Goal: Task Accomplishment & Management: Manage account settings

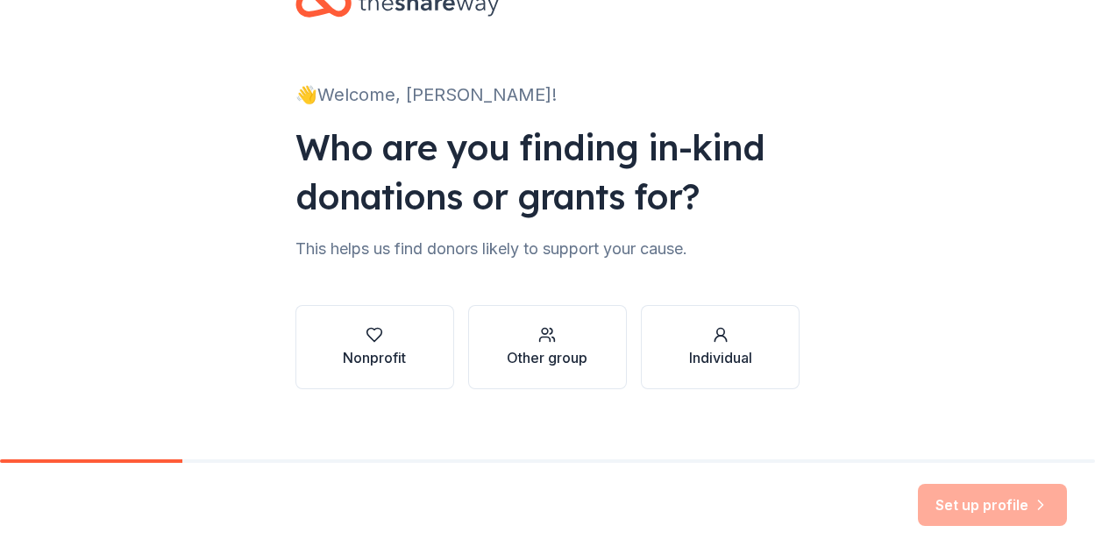
scroll to position [73, 0]
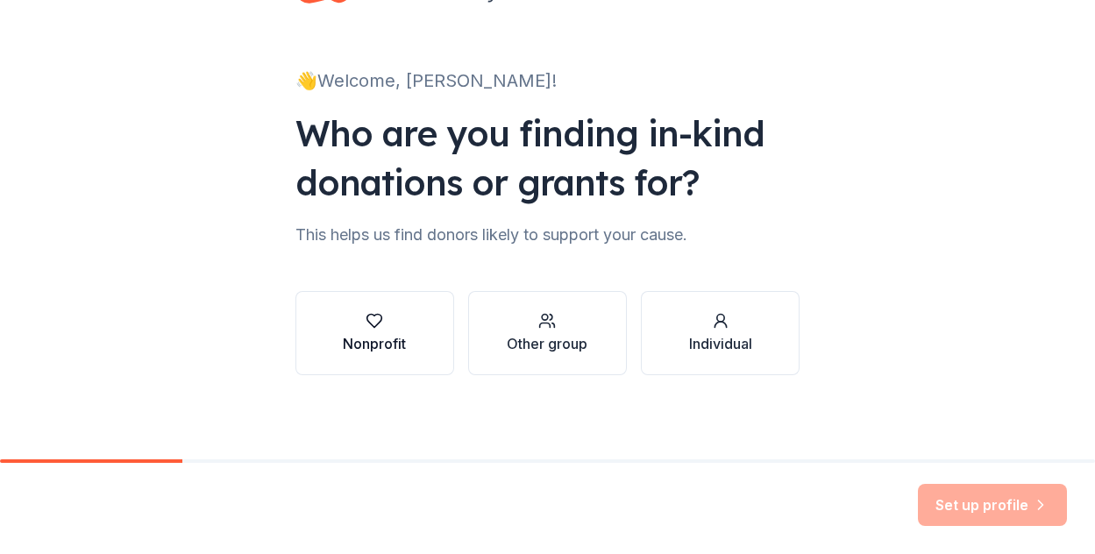
click at [422, 322] on button "Nonprofit" at bounding box center [374, 333] width 159 height 84
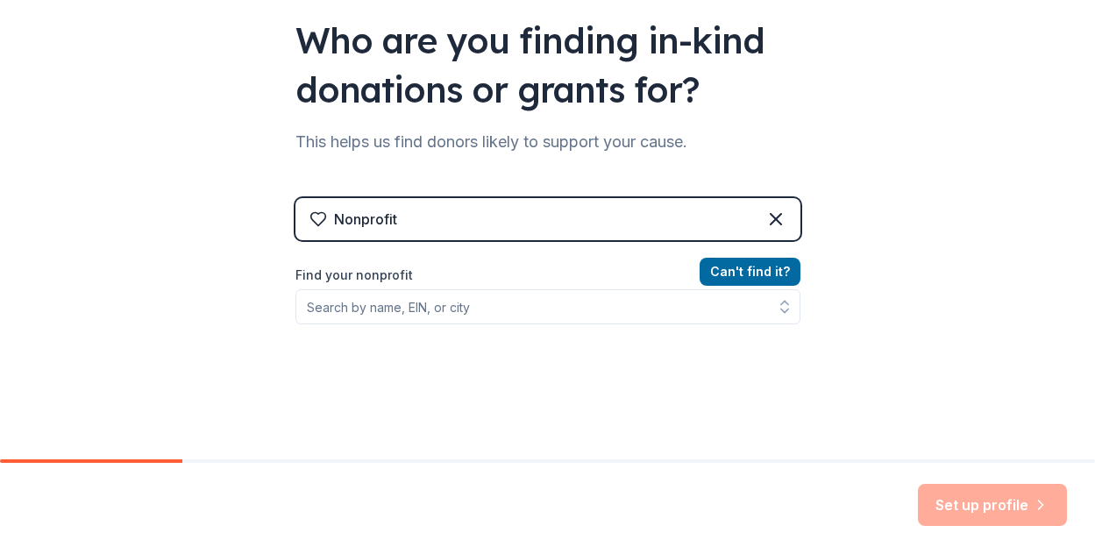
scroll to position [168, 0]
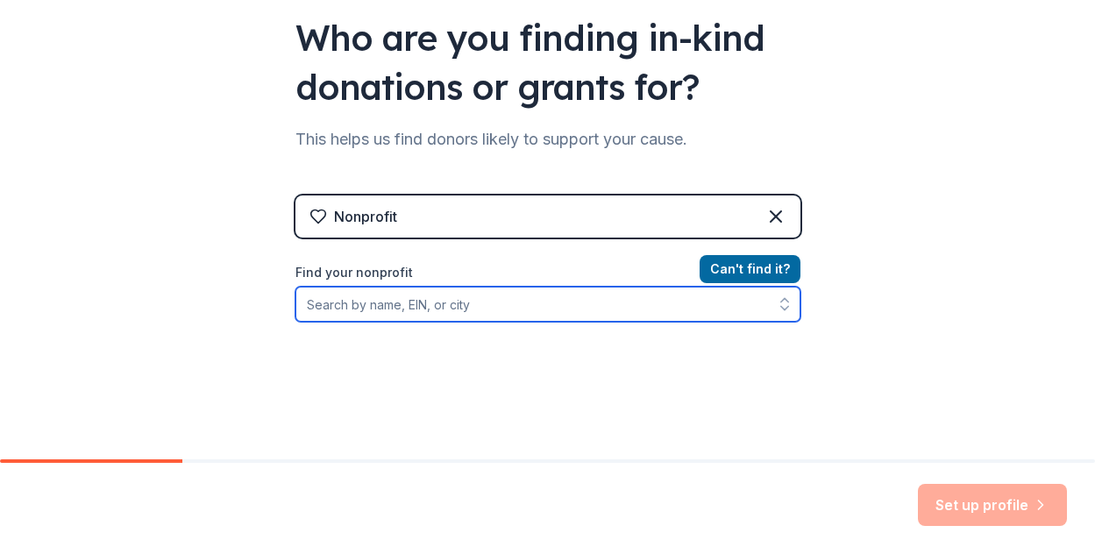
click at [451, 306] on input "Find your nonprofit" at bounding box center [547, 304] width 505 height 35
type input "[PERSON_NAME][GEOGRAPHIC_DATA] pto"
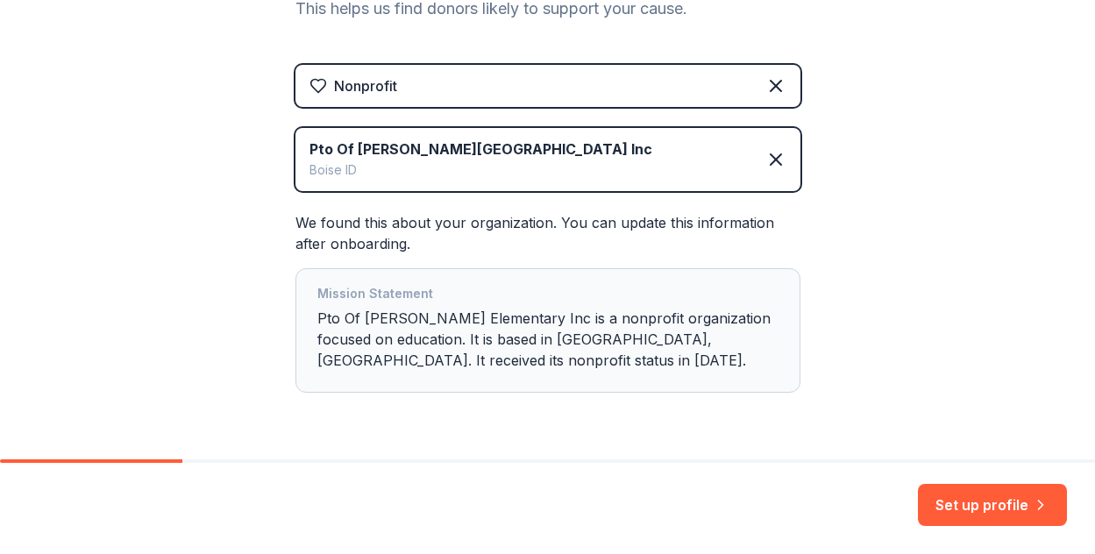
scroll to position [352, 0]
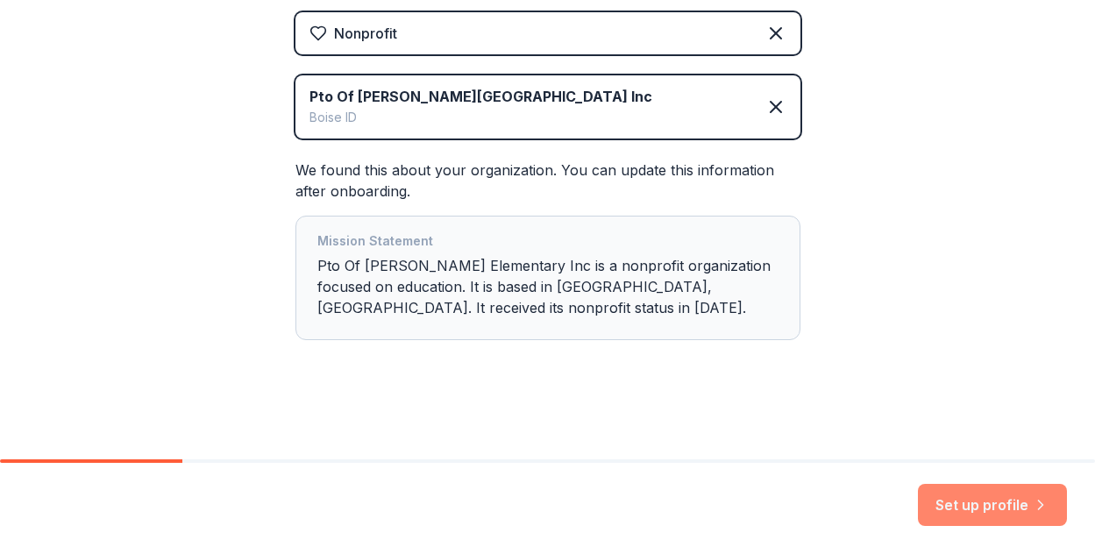
click at [958, 505] on button "Set up profile" at bounding box center [992, 505] width 149 height 42
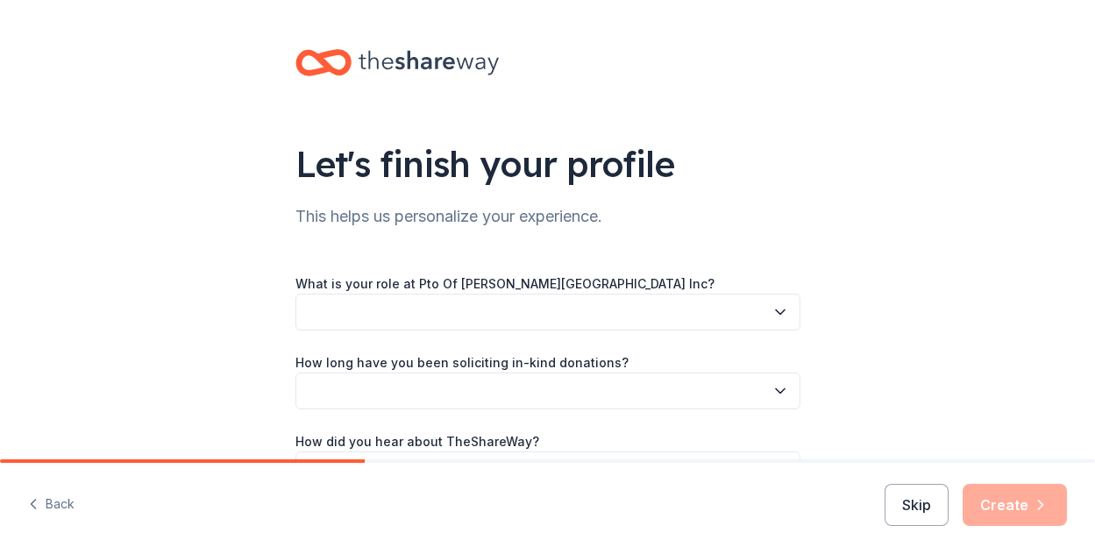
click at [726, 323] on button "button" at bounding box center [547, 312] width 505 height 37
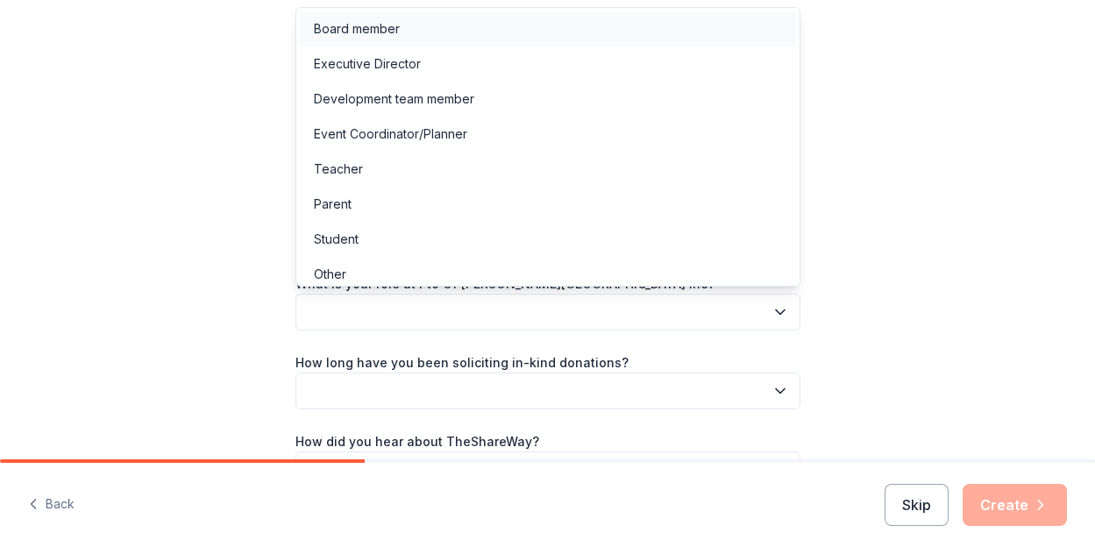
click at [451, 33] on div "Board member" at bounding box center [548, 28] width 496 height 35
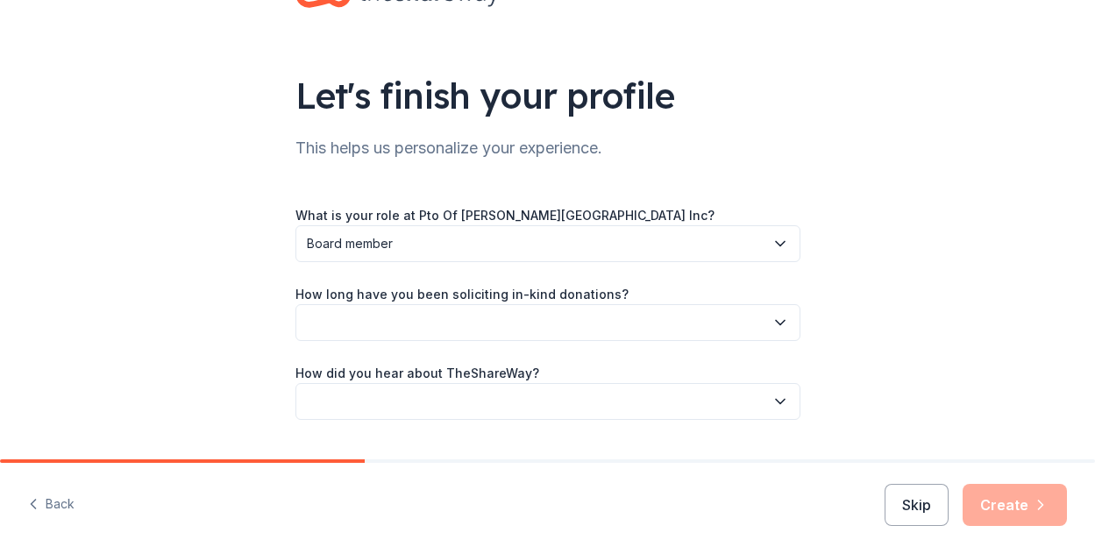
scroll to position [113, 0]
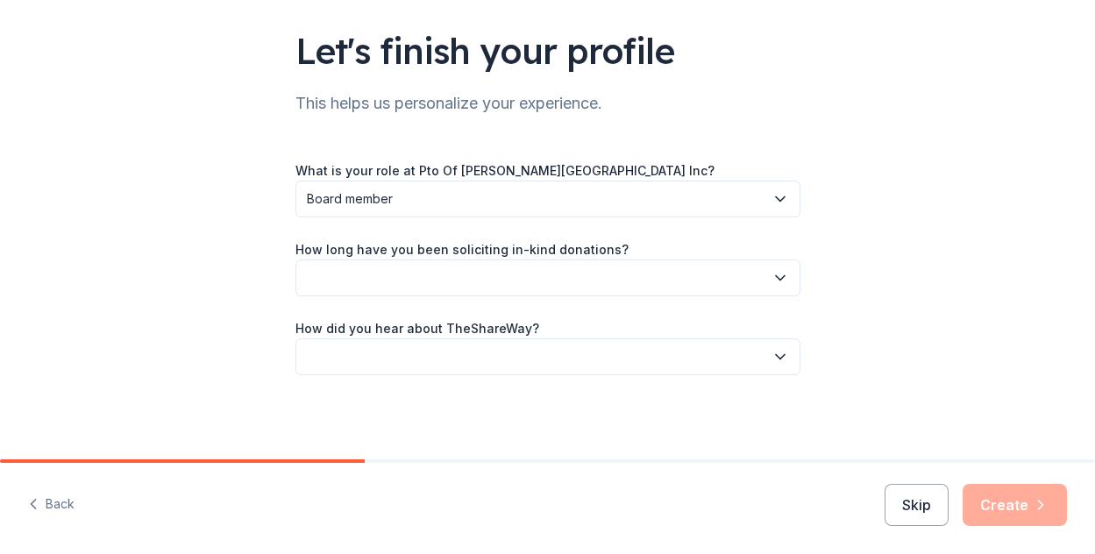
click at [517, 192] on span "Board member" at bounding box center [536, 198] width 458 height 21
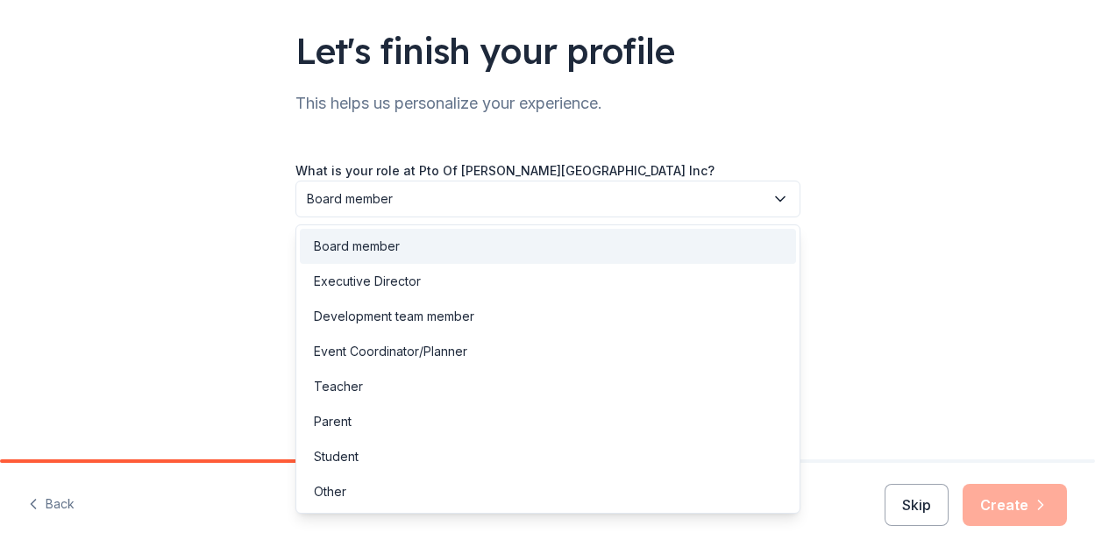
click at [883, 162] on div "Let's finish your profile This helps us personalize your experience. What is yo…" at bounding box center [547, 173] width 1095 height 572
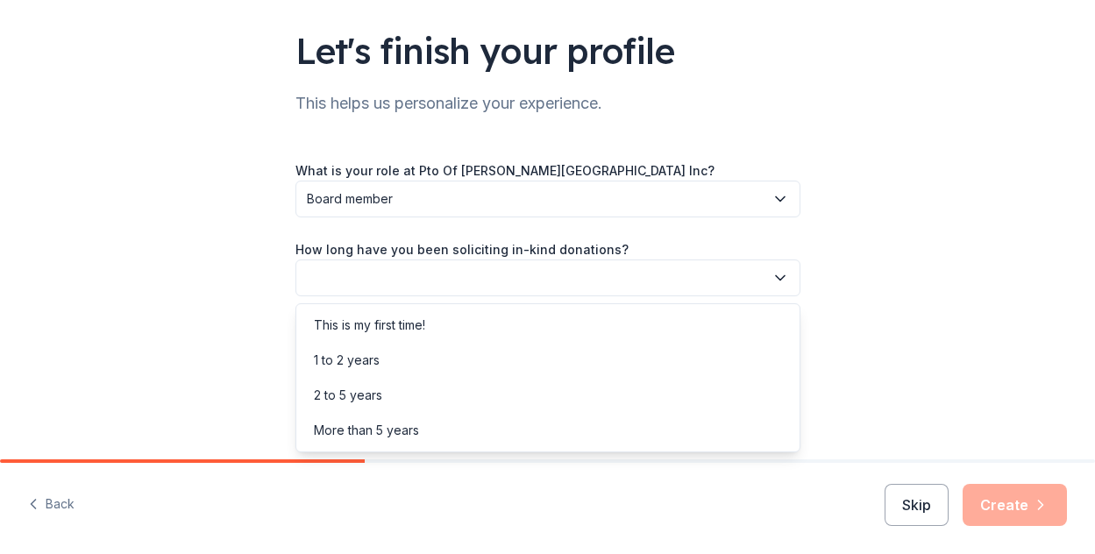
click at [464, 274] on button "button" at bounding box center [547, 277] width 505 height 37
click at [462, 325] on div "This is my first time!" at bounding box center [548, 325] width 496 height 35
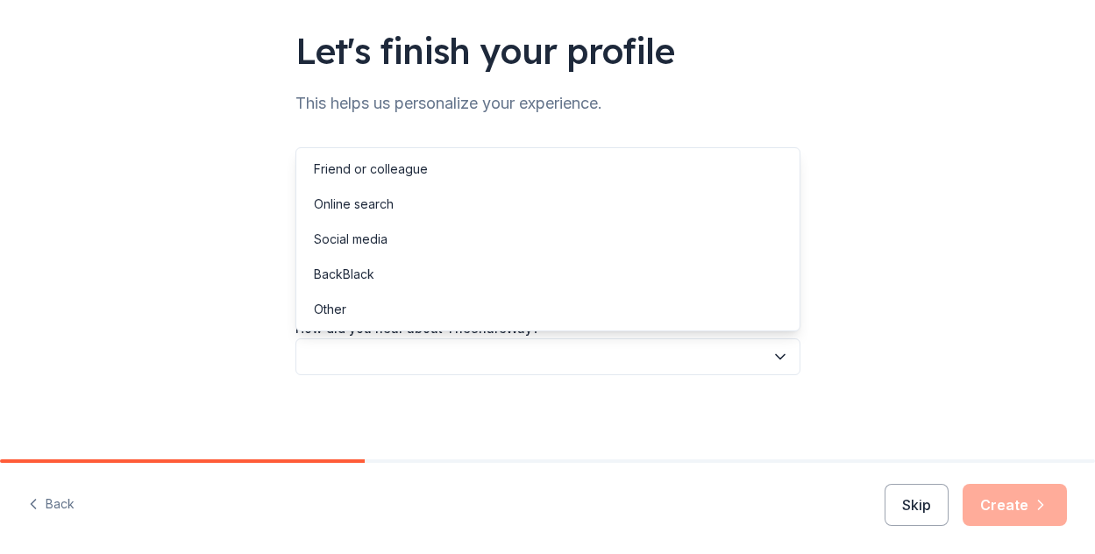
click at [471, 352] on button "button" at bounding box center [547, 356] width 505 height 37
click at [464, 245] on div "Social media" at bounding box center [548, 239] width 496 height 35
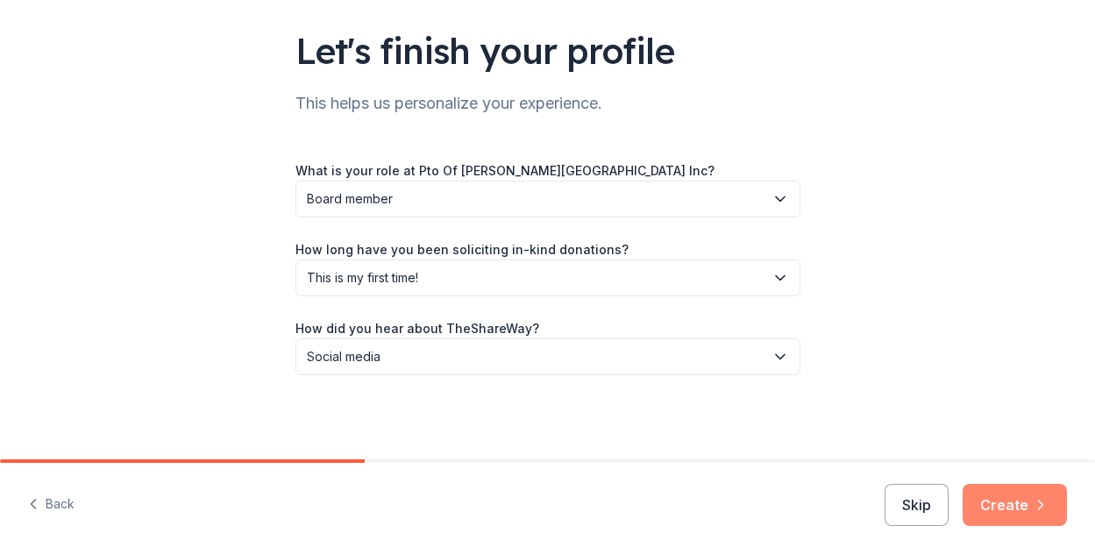
click at [998, 508] on button "Create" at bounding box center [1015, 505] width 104 height 42
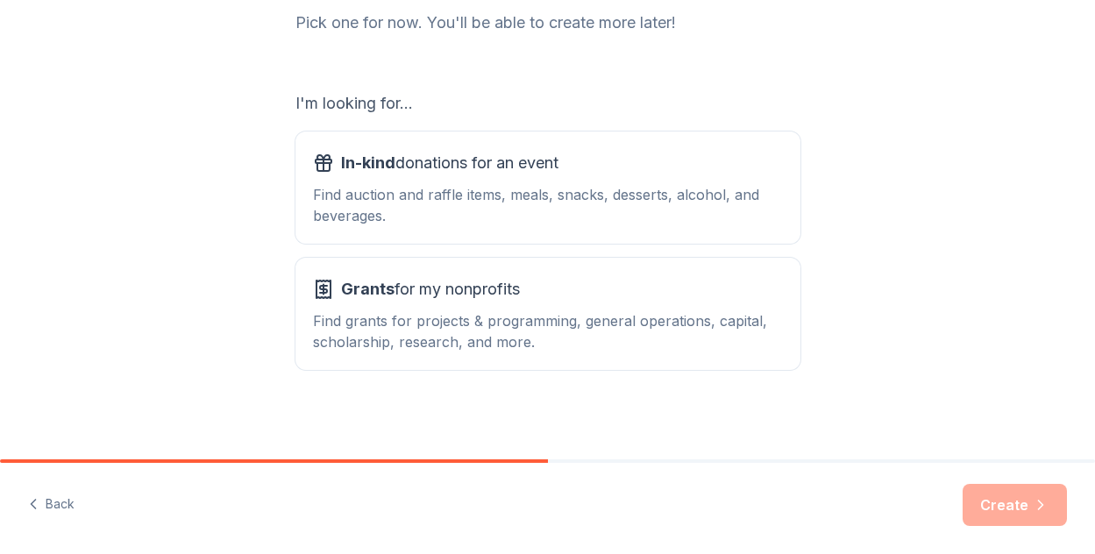
scroll to position [248, 0]
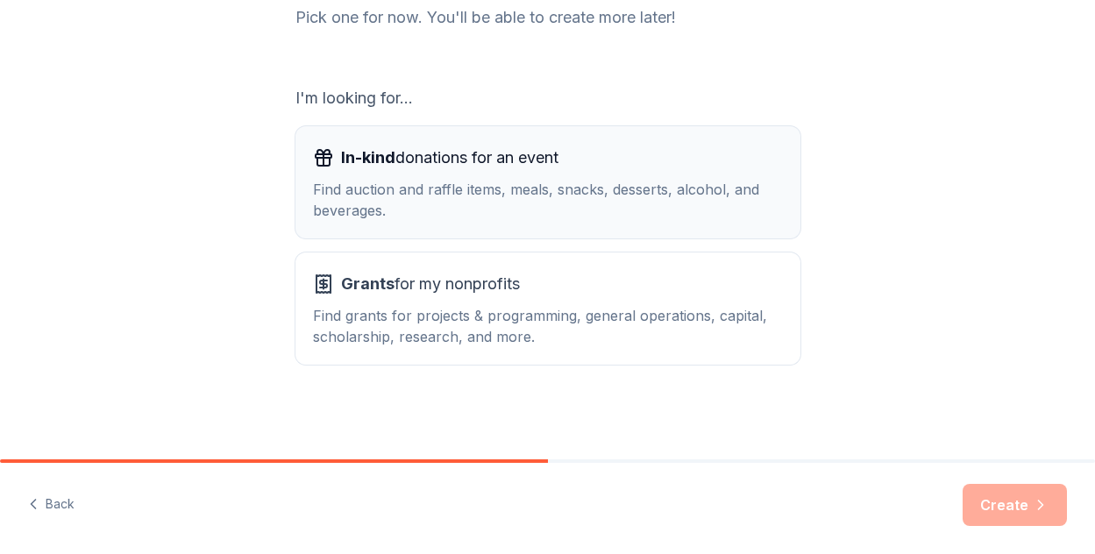
click at [646, 220] on div "Find auction and raffle items, meals, snacks, desserts, alcohol, and beverages." at bounding box center [548, 200] width 470 height 42
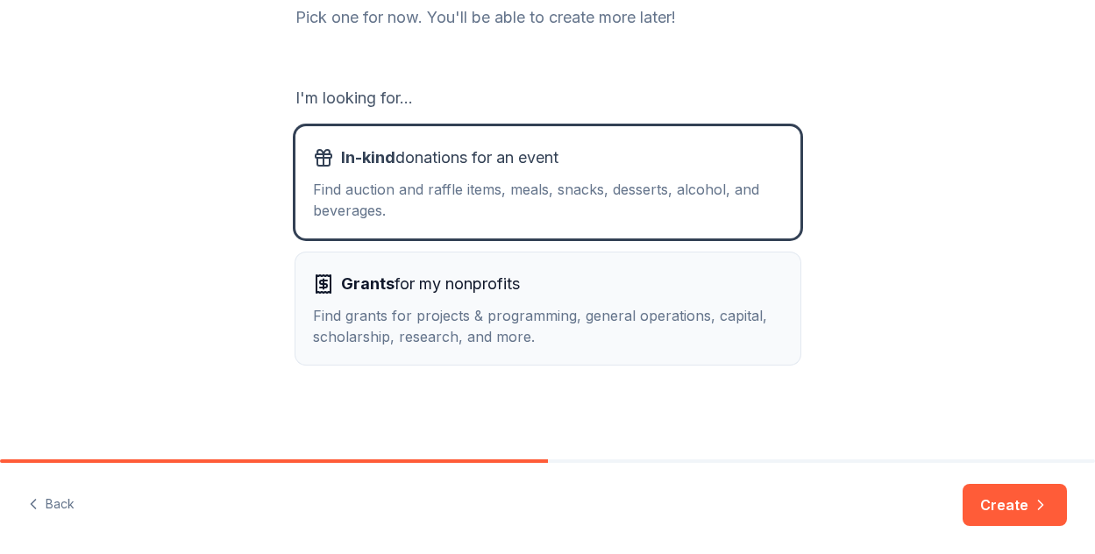
click at [681, 322] on div "Find grants for projects & programming, general operations, capital, scholarshi…" at bounding box center [548, 326] width 470 height 42
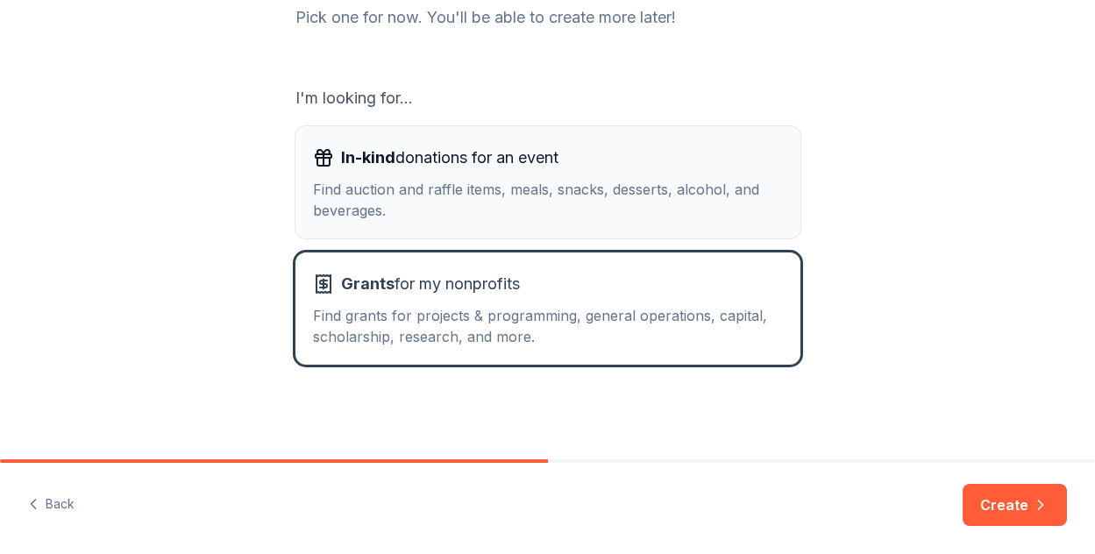
click at [663, 177] on div "In-kind donations for an event Find auction and raffle items, meals, snacks, de…" at bounding box center [548, 182] width 470 height 77
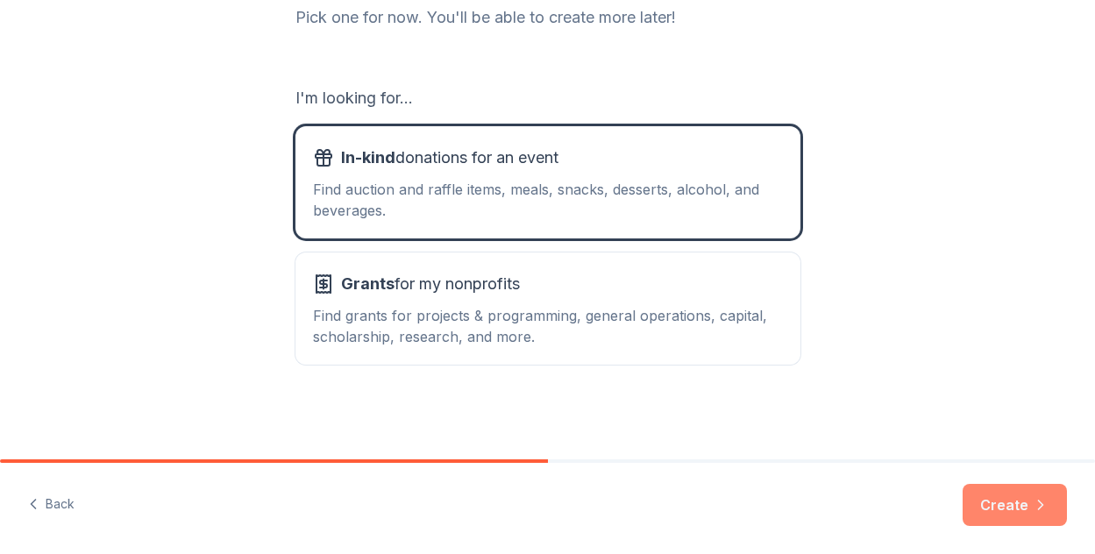
click at [1005, 506] on button "Create" at bounding box center [1015, 505] width 104 height 42
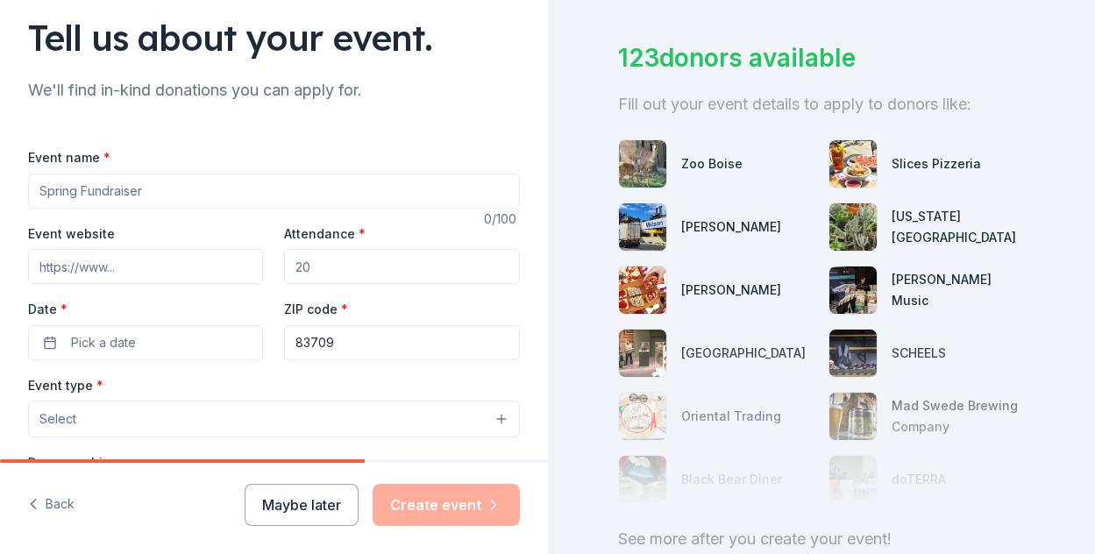
scroll to position [140, 0]
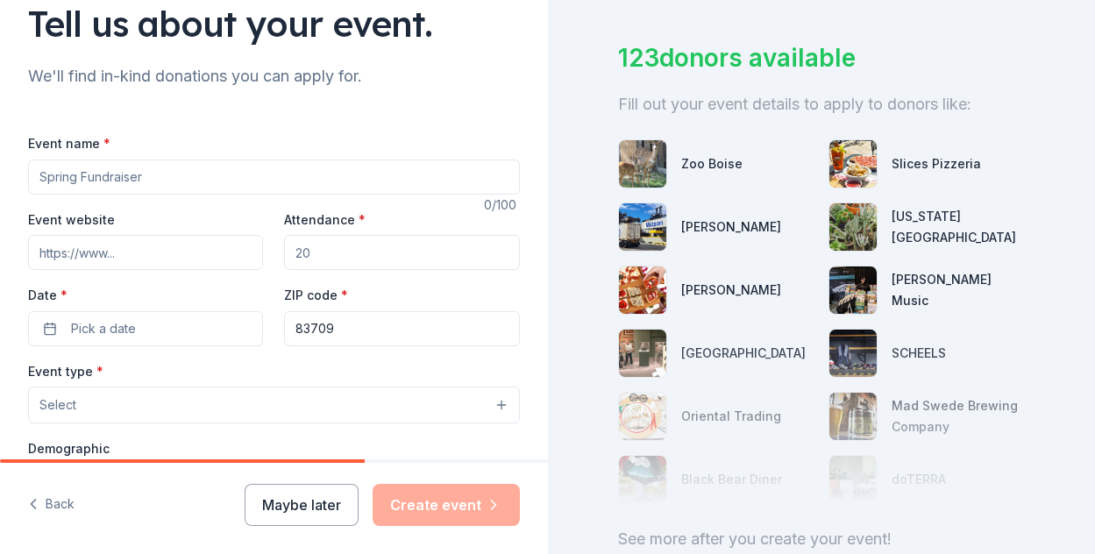
click at [325, 507] on button "Maybe later" at bounding box center [302, 505] width 114 height 42
click at [325, 508] on button "Maybe later" at bounding box center [302, 505] width 114 height 42
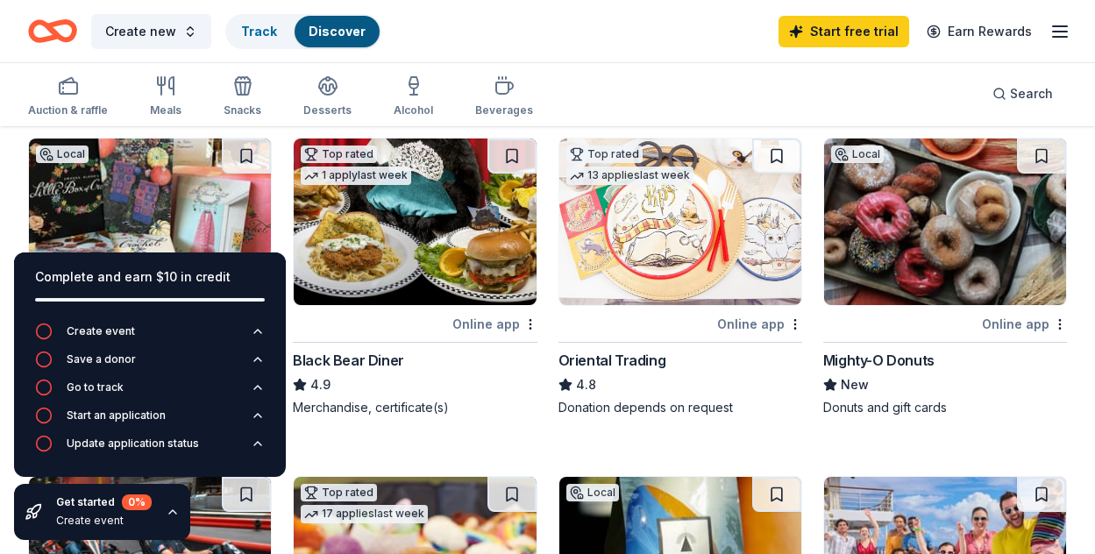
scroll to position [137, 0]
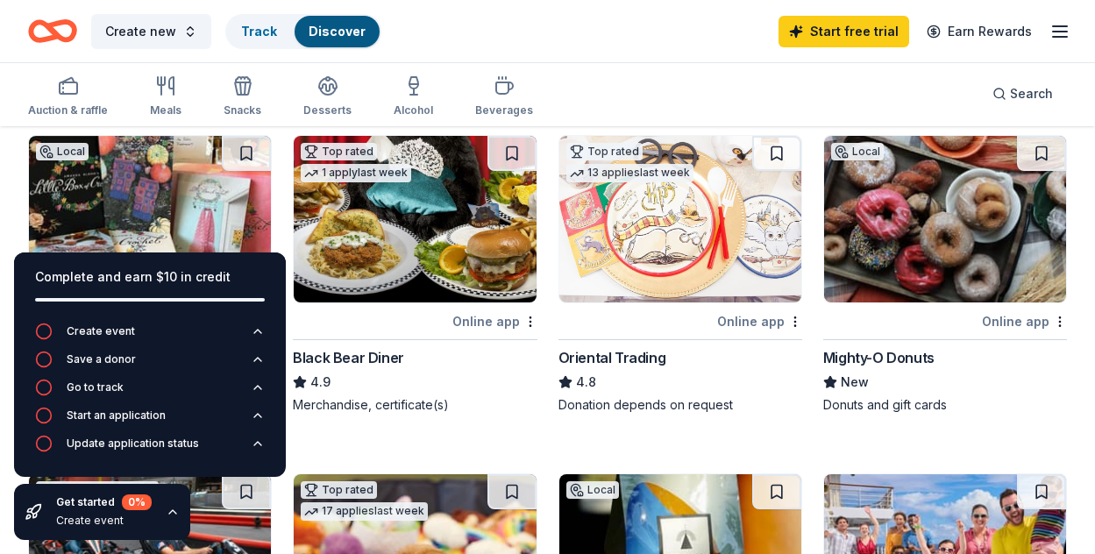
click at [177, 510] on icon "button" at bounding box center [173, 512] width 14 height 14
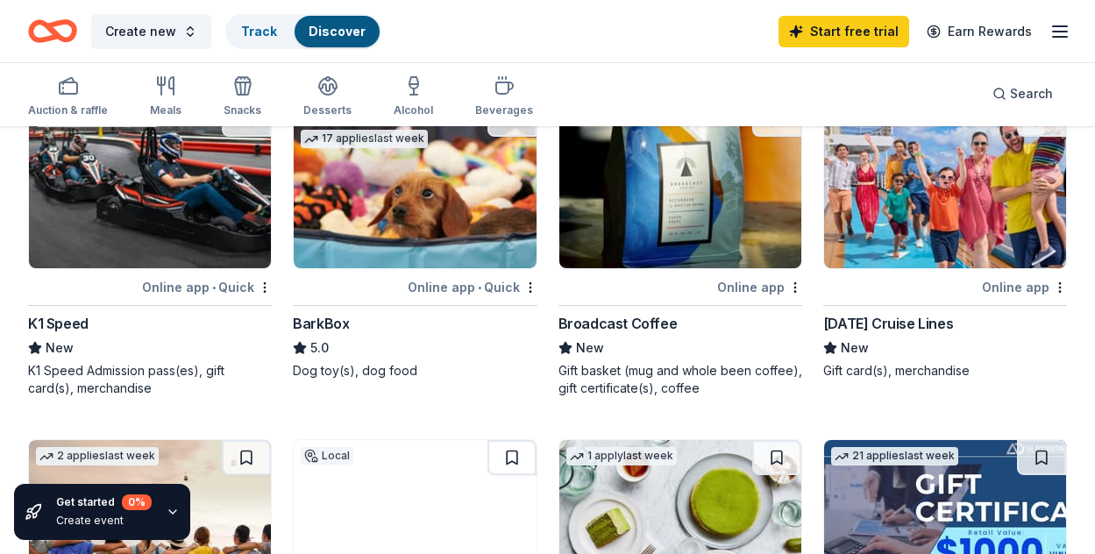
scroll to position [393, 0]
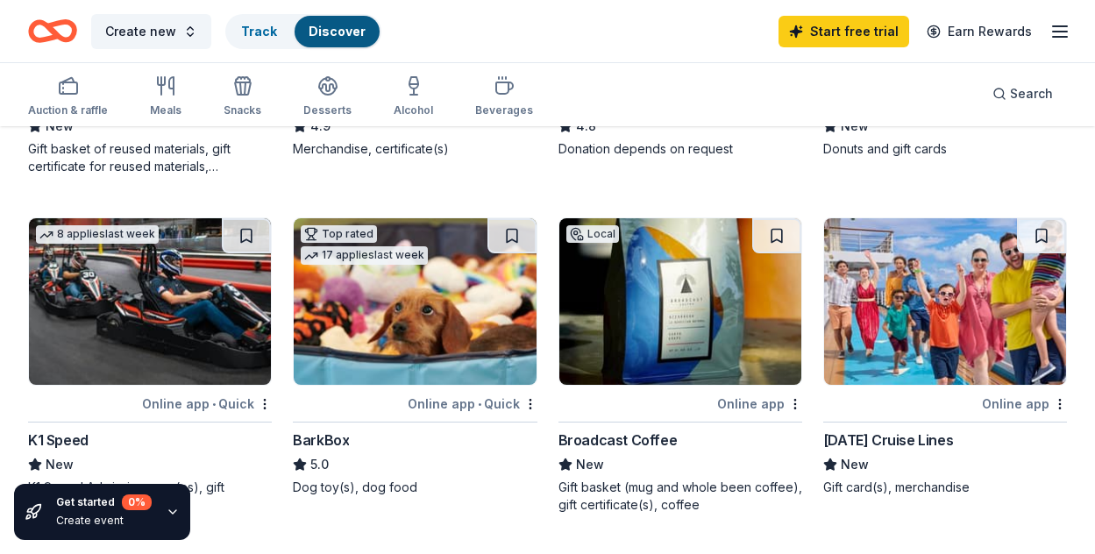
click at [1049, 29] on icon "button" at bounding box center [1059, 31] width 21 height 21
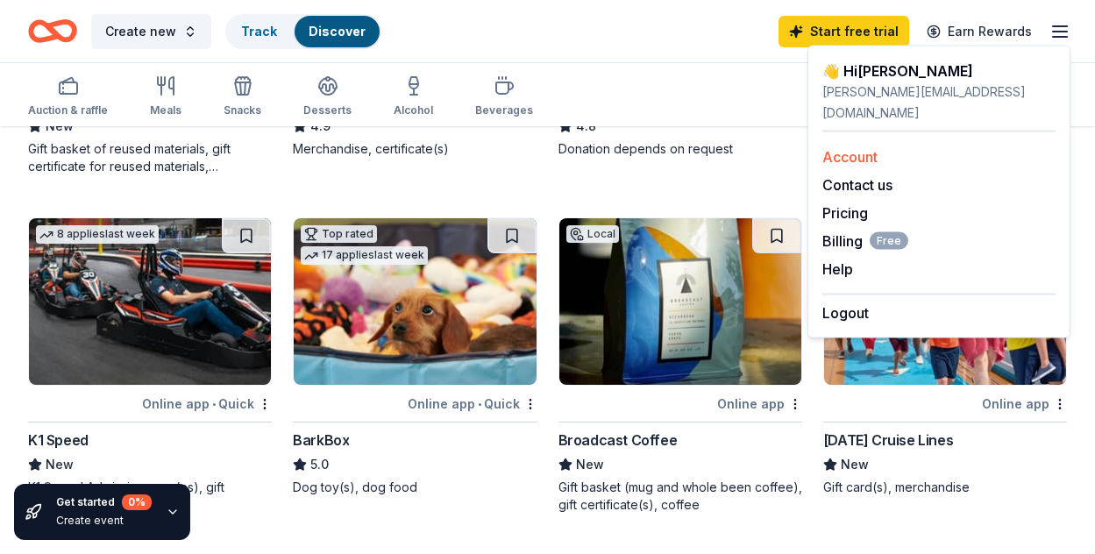
click at [841, 148] on link "Account" at bounding box center [849, 157] width 55 height 18
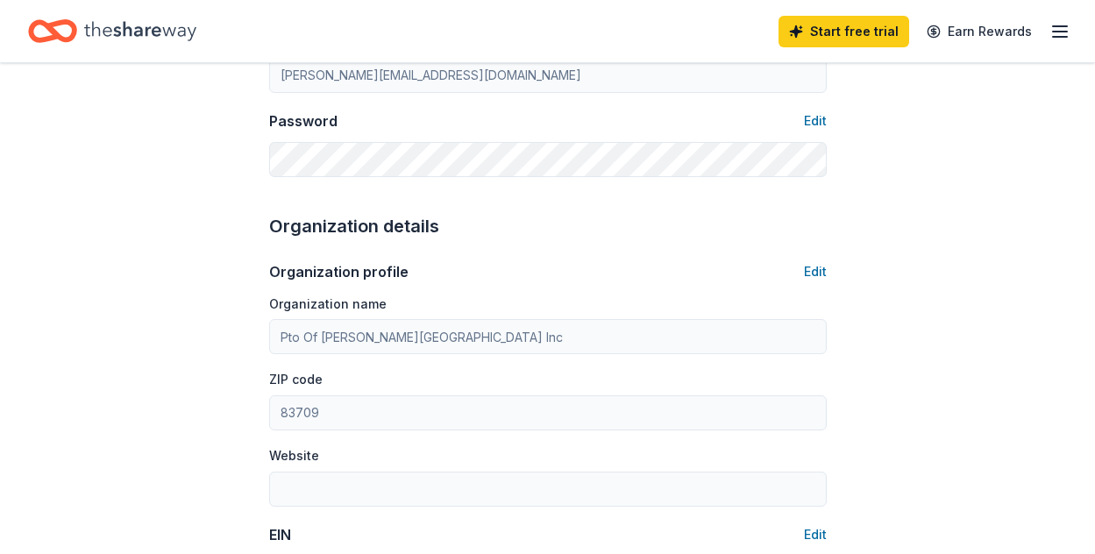
scroll to position [432, 0]
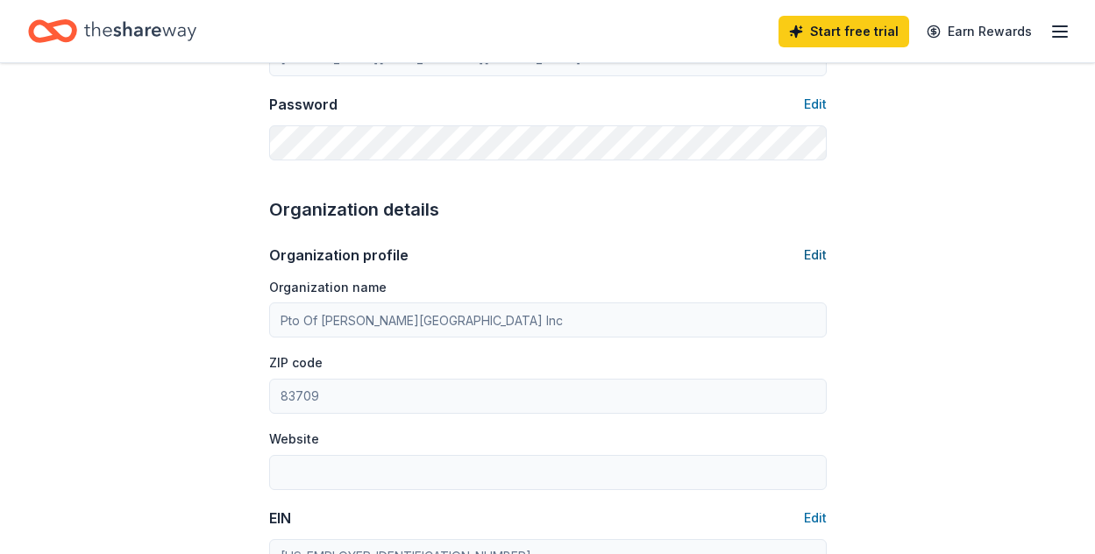
click at [814, 259] on button "Edit" at bounding box center [815, 255] width 23 height 21
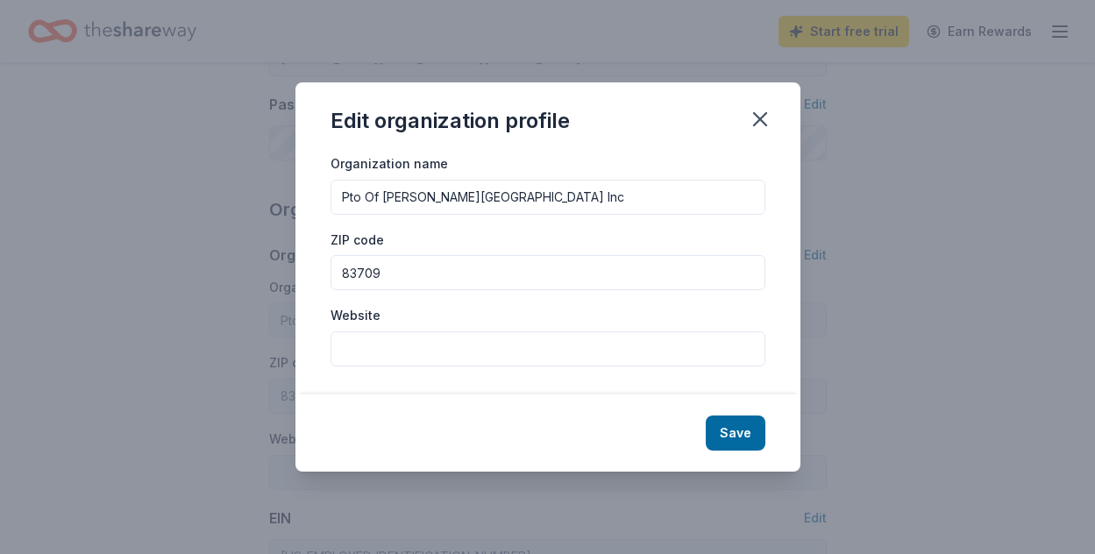
click at [586, 196] on input "Pto Of [PERSON_NAME][GEOGRAPHIC_DATA] Inc" at bounding box center [547, 197] width 435 height 35
click at [723, 434] on button "Save" at bounding box center [736, 433] width 60 height 35
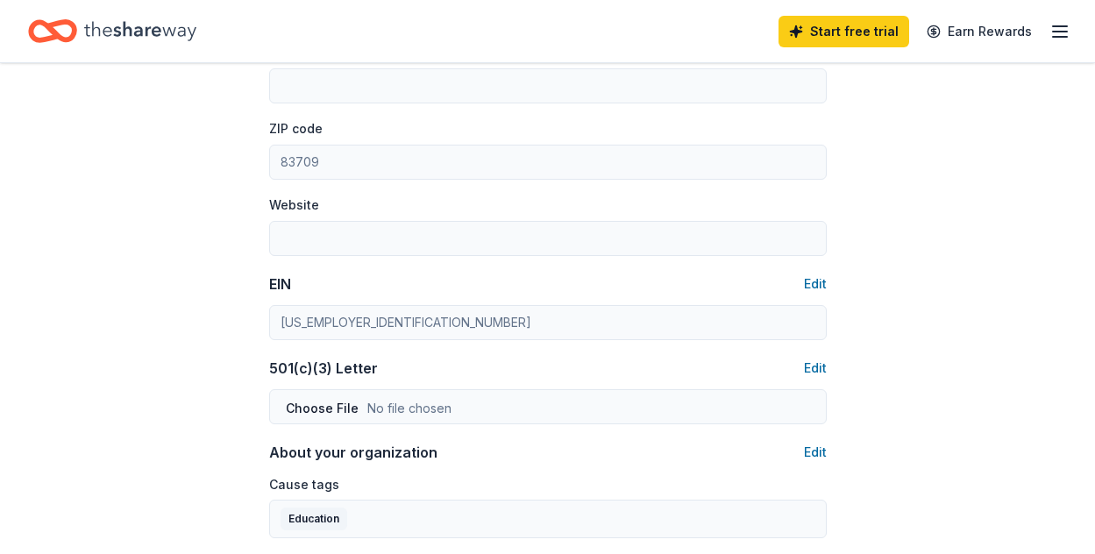
scroll to position [673, 0]
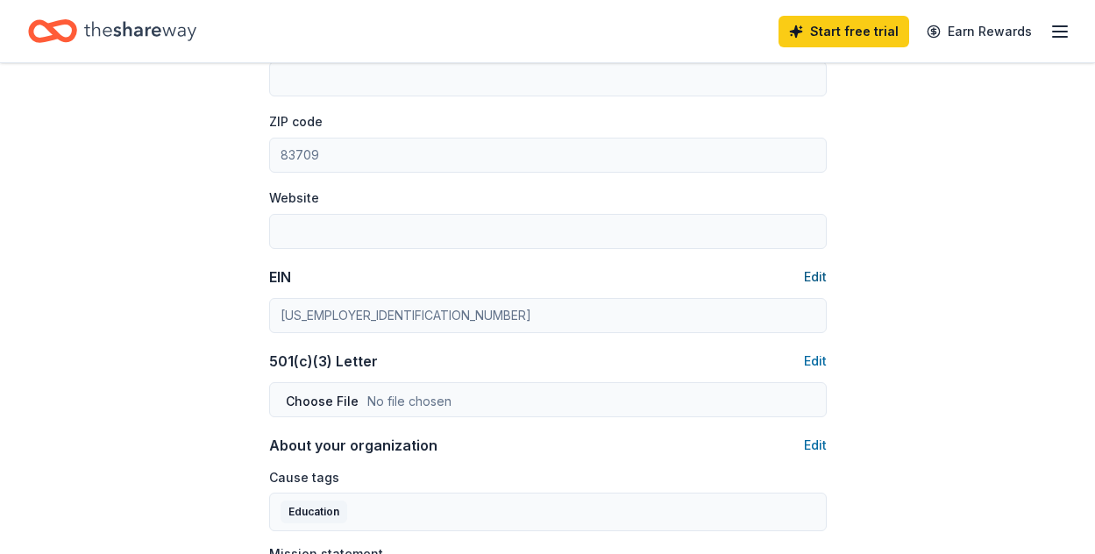
click at [817, 274] on button "Edit" at bounding box center [815, 276] width 23 height 21
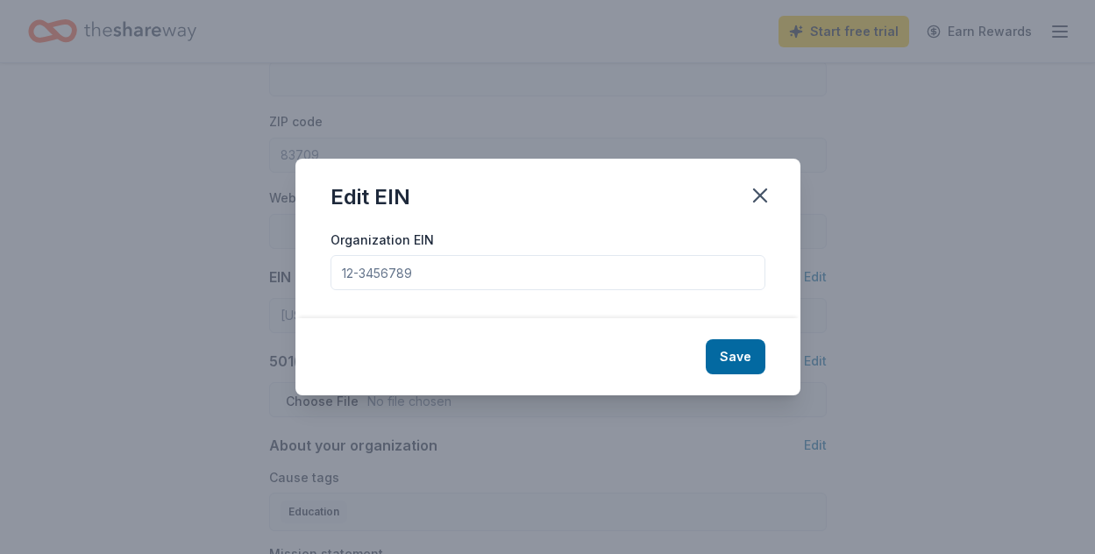
click at [546, 274] on input "Organization EIN" at bounding box center [547, 272] width 435 height 35
click at [546, 275] on input "Organization EIN" at bounding box center [547, 272] width 435 height 35
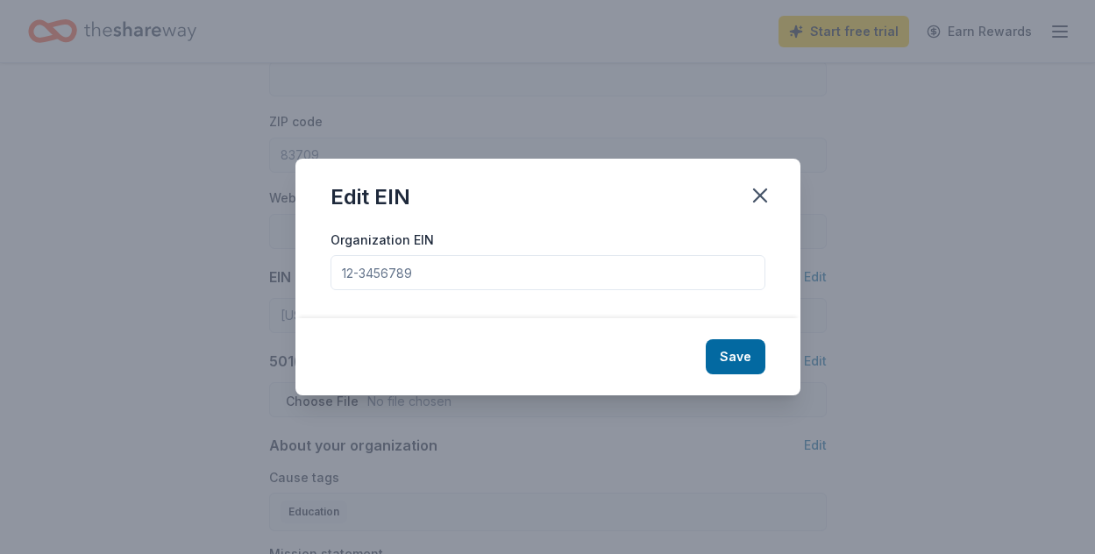
click at [546, 275] on input "Organization EIN" at bounding box center [547, 272] width 435 height 35
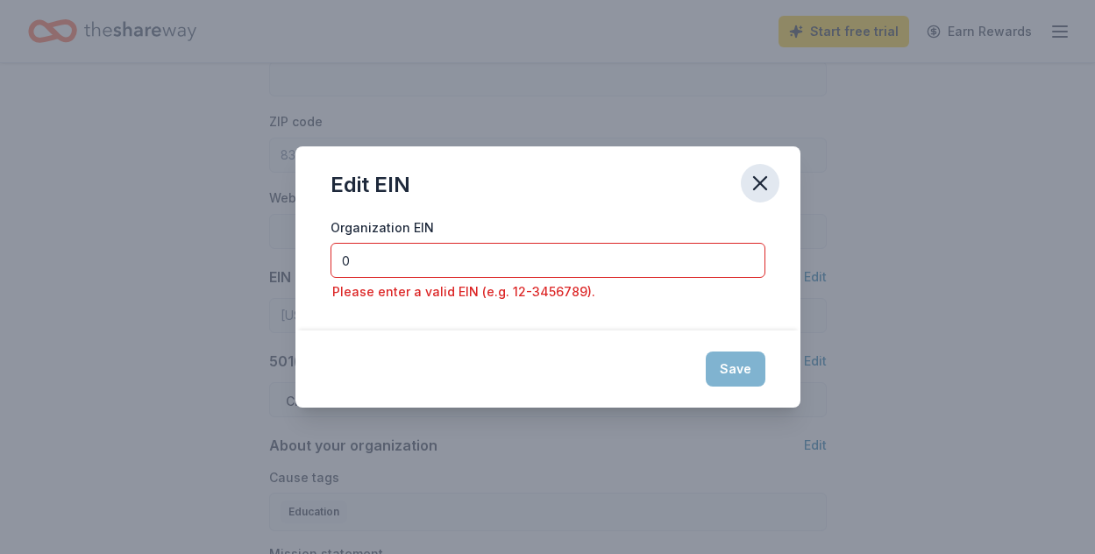
type input "0"
click at [762, 184] on icon "button" at bounding box center [760, 183] width 12 height 12
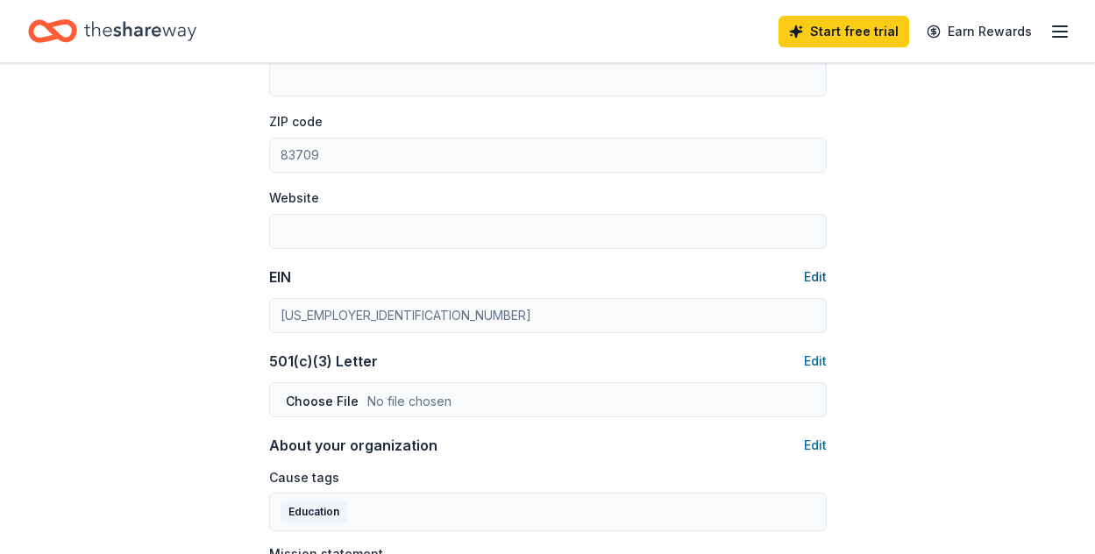
click at [811, 281] on button "Edit" at bounding box center [815, 276] width 23 height 21
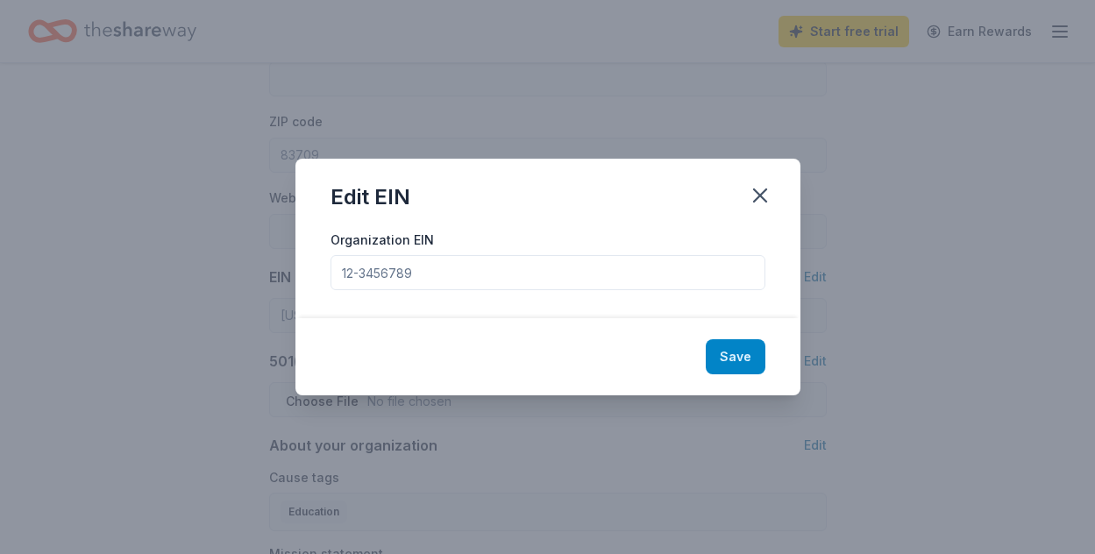
click at [764, 347] on button "Save" at bounding box center [736, 356] width 60 height 35
click at [659, 289] on input "Organization EIN" at bounding box center [547, 272] width 435 height 35
click at [658, 288] on input "Organization EIN" at bounding box center [547, 272] width 435 height 35
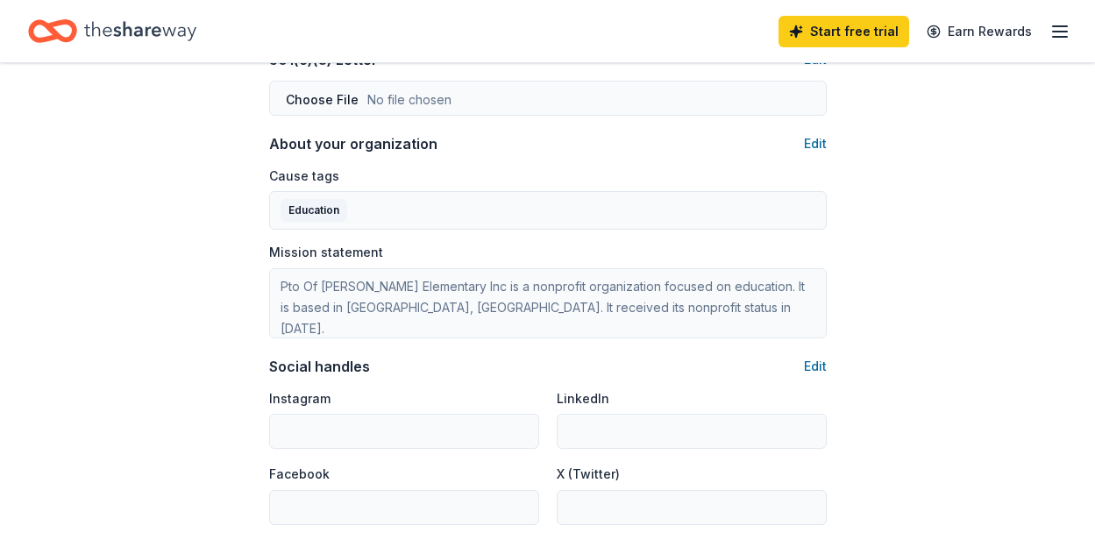
scroll to position [983, 0]
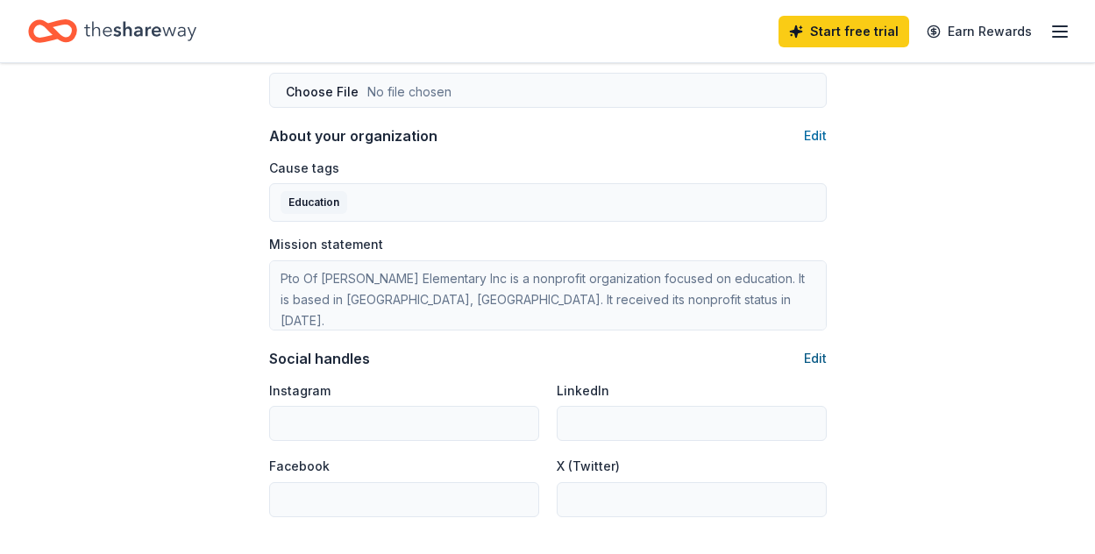
click at [819, 358] on button "Edit" at bounding box center [815, 358] width 23 height 21
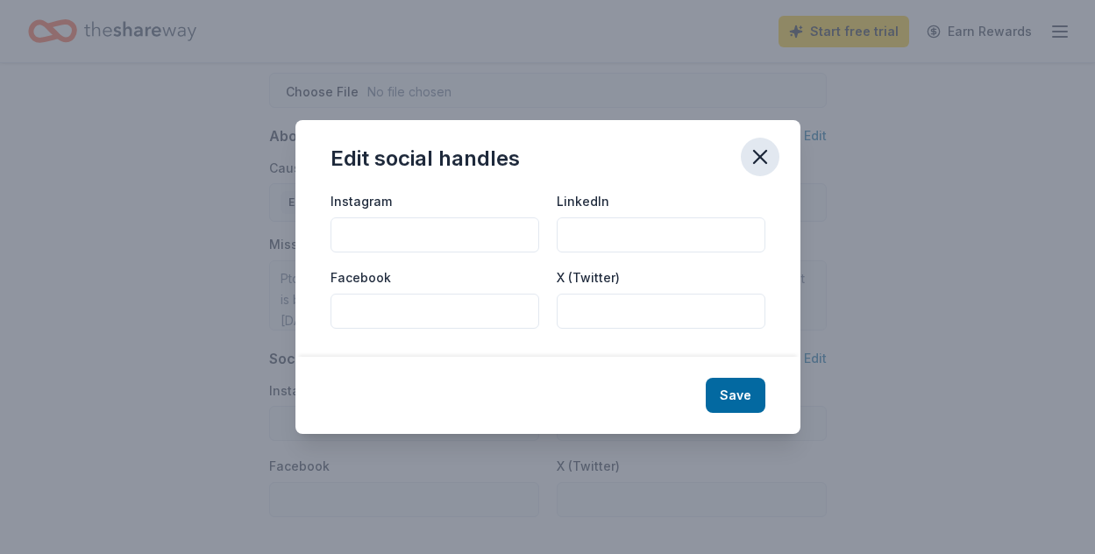
click at [759, 157] on icon "button" at bounding box center [760, 157] width 12 height 12
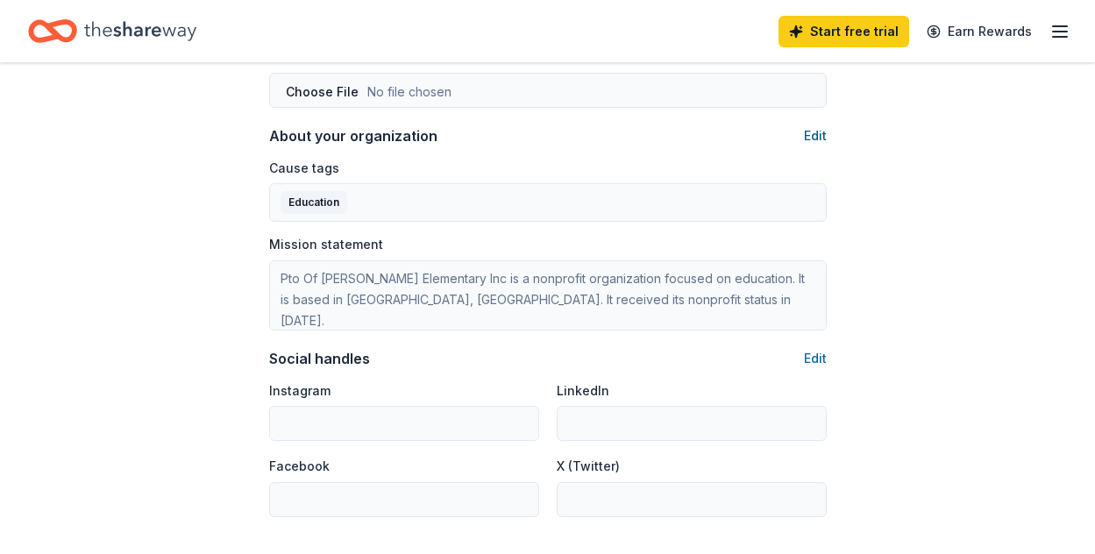
click at [808, 137] on button "Edit" at bounding box center [815, 135] width 23 height 21
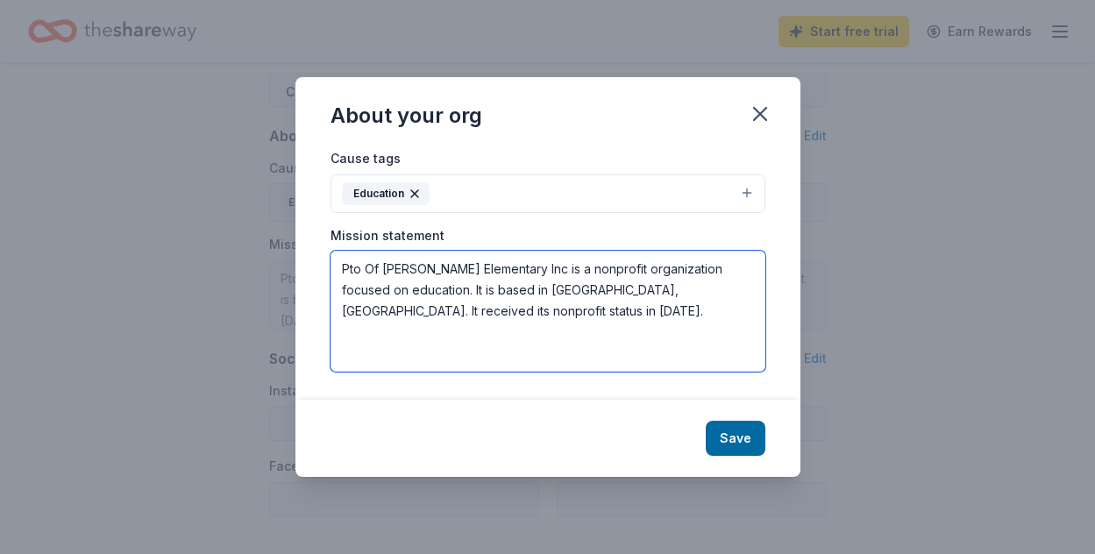
drag, startPoint x: 515, startPoint y: 330, endPoint x: 288, endPoint y: 238, distance: 246.1
click at [288, 238] on div "About your org Cause tags Education Mission statement Pto Of [PERSON_NAME] Elem…" at bounding box center [547, 277] width 1095 height 554
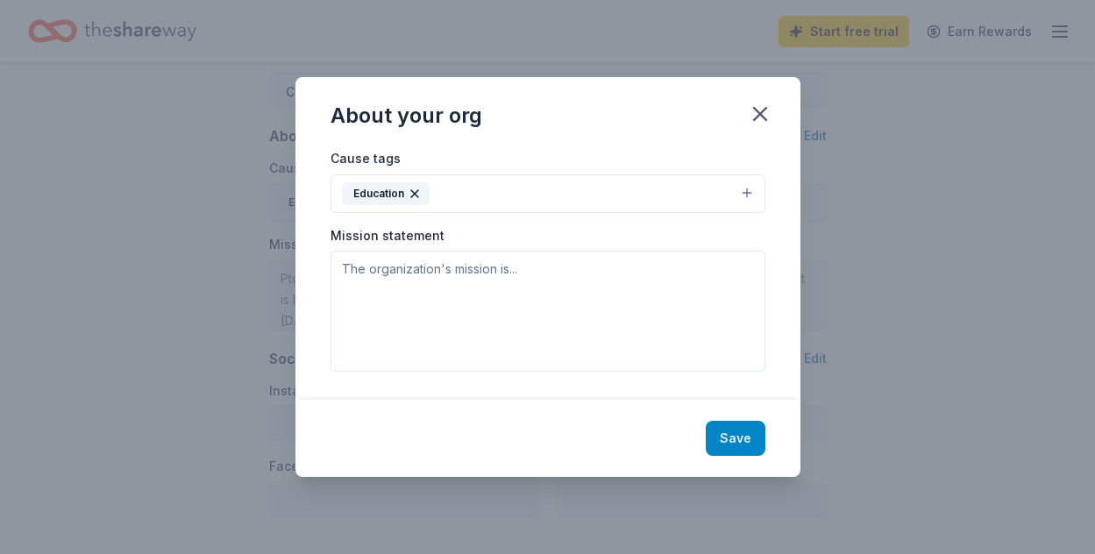
click at [747, 435] on button "Save" at bounding box center [736, 438] width 60 height 35
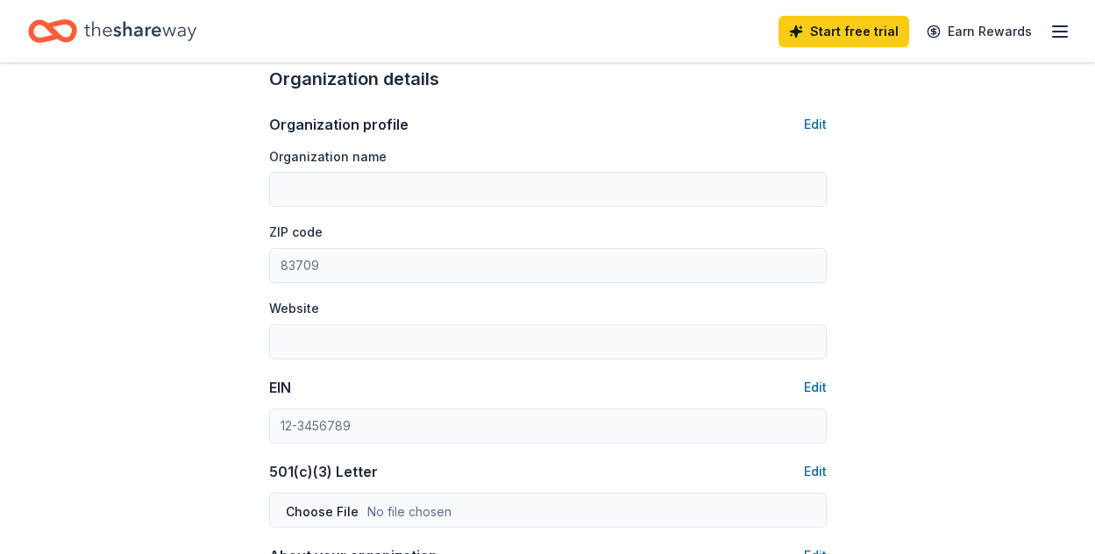
scroll to position [0, 0]
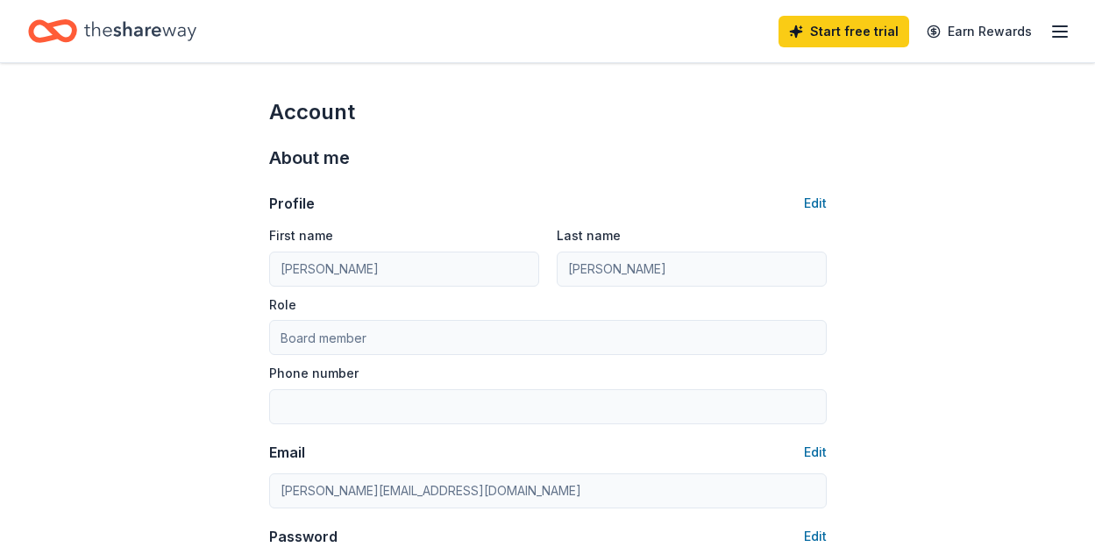
click at [1061, 29] on icon "button" at bounding box center [1059, 31] width 21 height 21
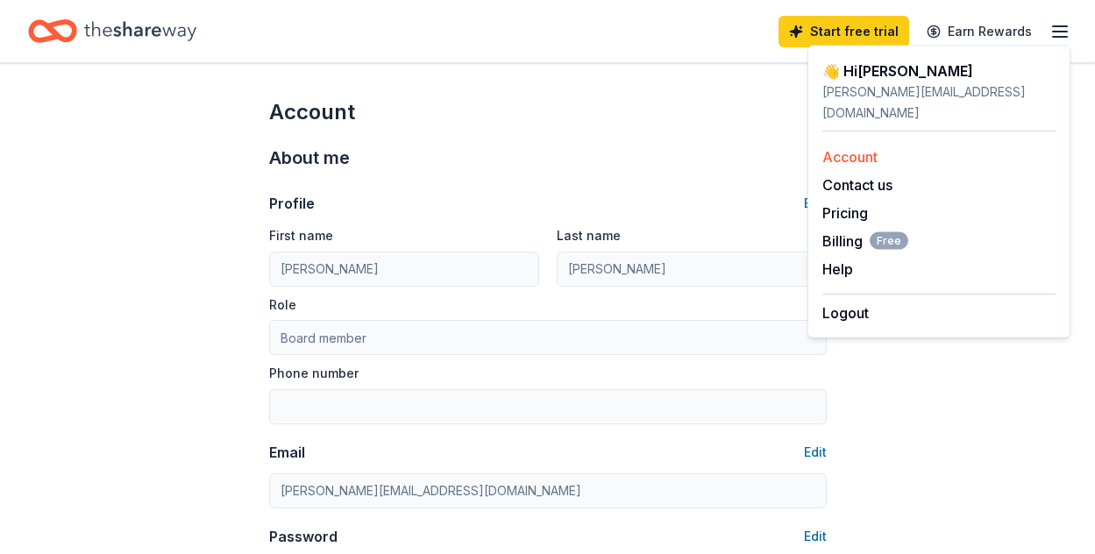
click at [856, 148] on link "Account" at bounding box center [849, 157] width 55 height 18
click at [847, 259] on button "Help" at bounding box center [837, 269] width 31 height 21
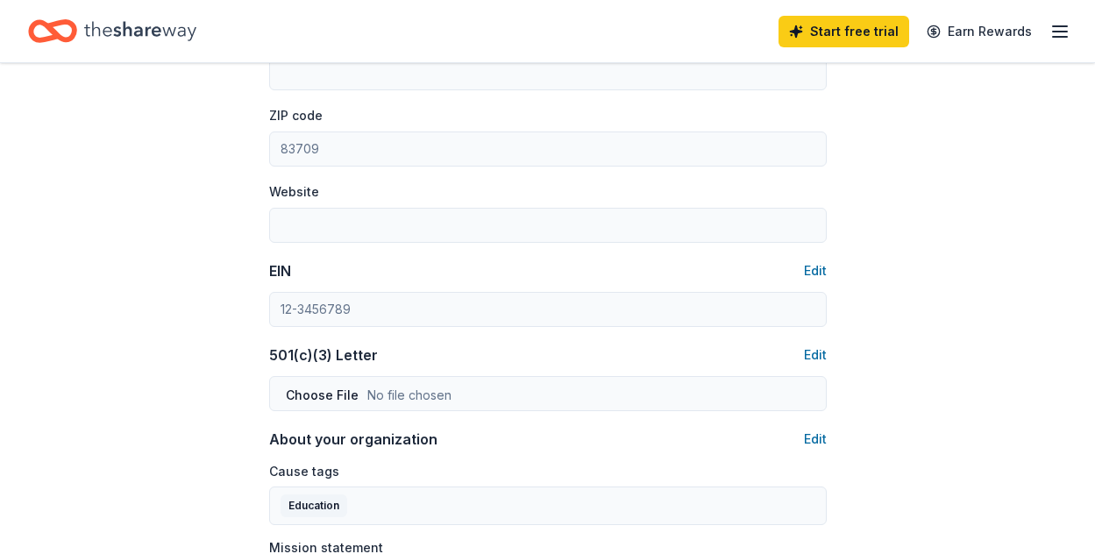
scroll to position [1202, 0]
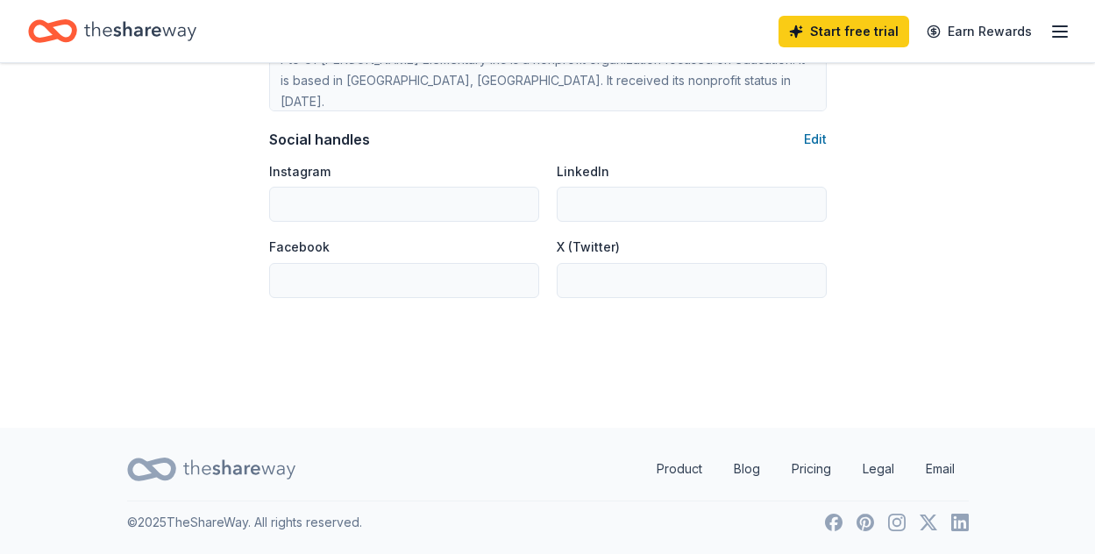
click at [1051, 36] on icon "button" at bounding box center [1059, 31] width 21 height 21
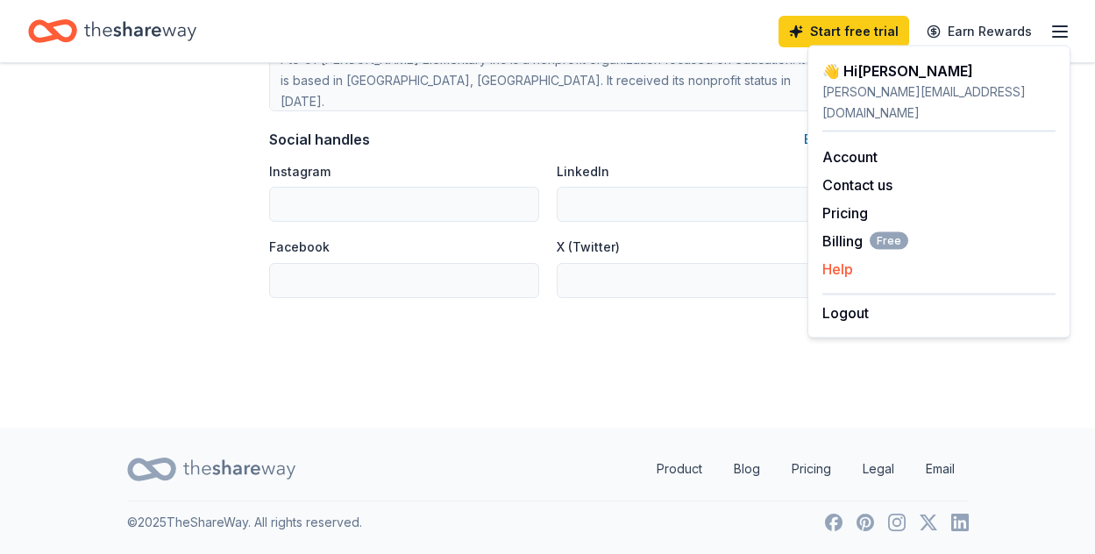
click at [846, 259] on button "Help" at bounding box center [837, 269] width 31 height 21
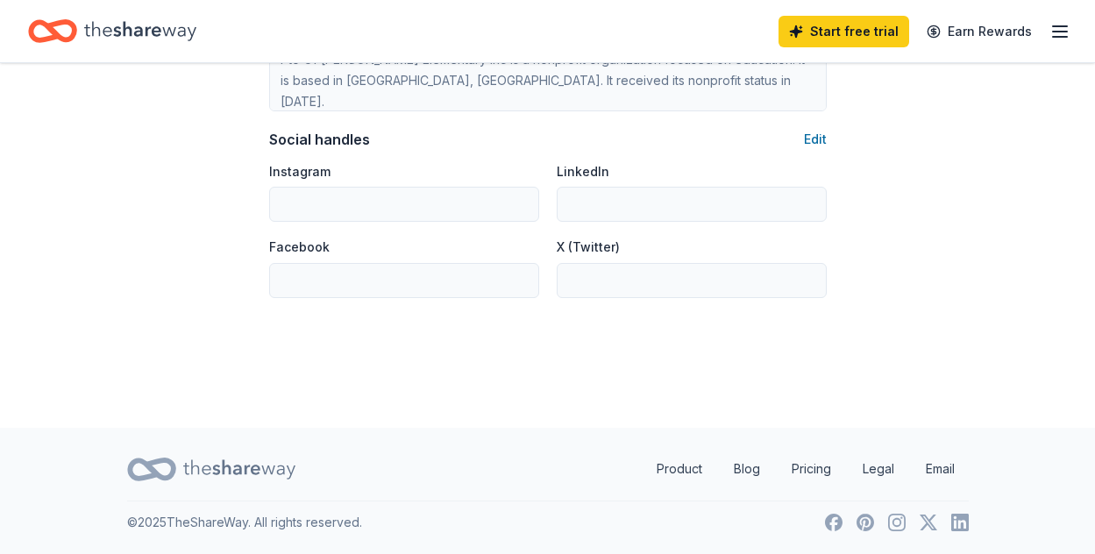
click at [1058, 32] on icon "button" at bounding box center [1059, 31] width 21 height 21
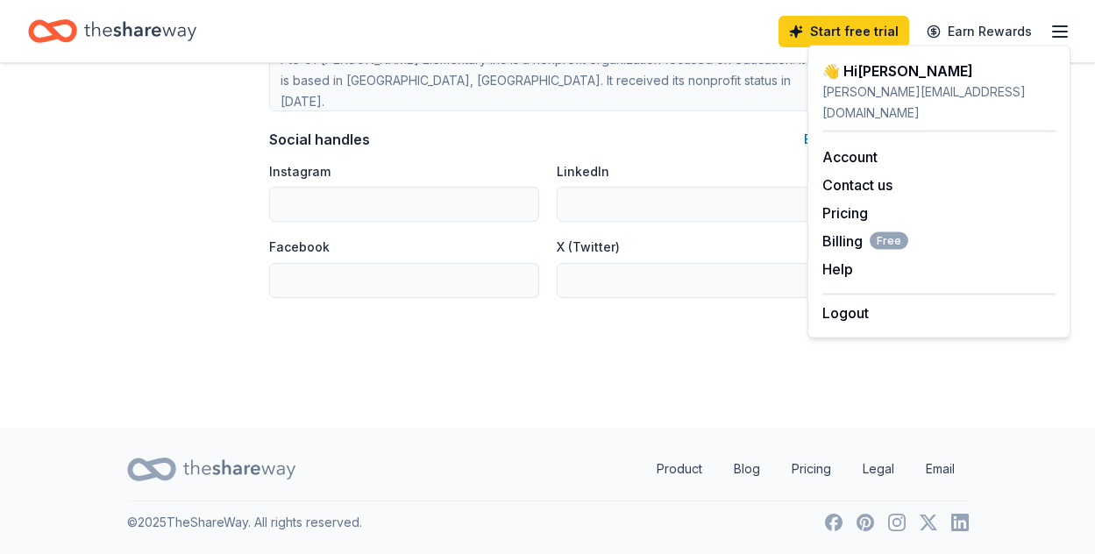
click at [858, 98] on div "[PERSON_NAME][EMAIL_ADDRESS][DOMAIN_NAME]" at bounding box center [938, 103] width 233 height 42
click at [847, 302] on button "Logout" at bounding box center [845, 312] width 46 height 21
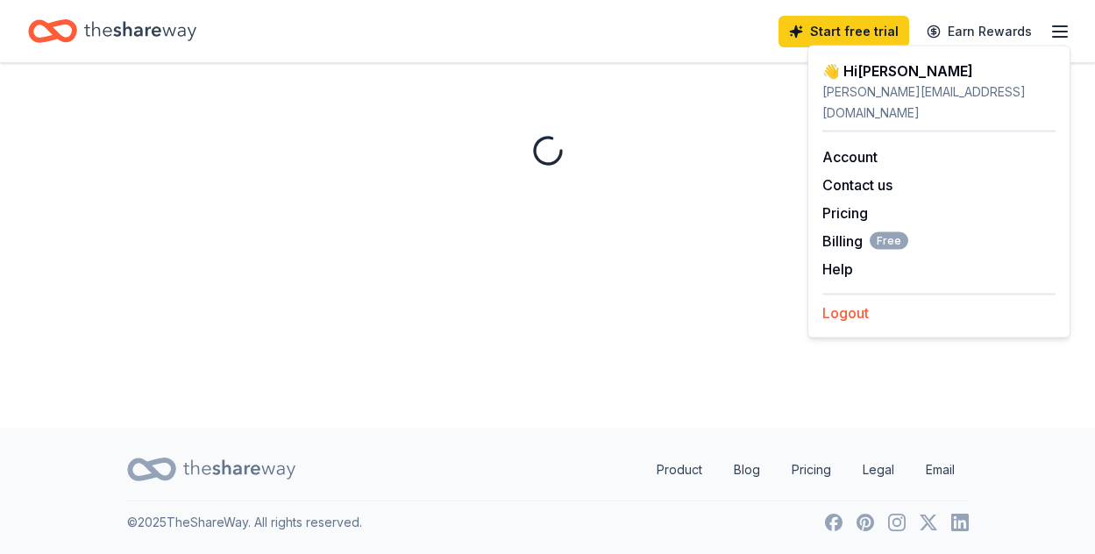
scroll to position [0, 0]
